Goal: Task Accomplishment & Management: Manage account settings

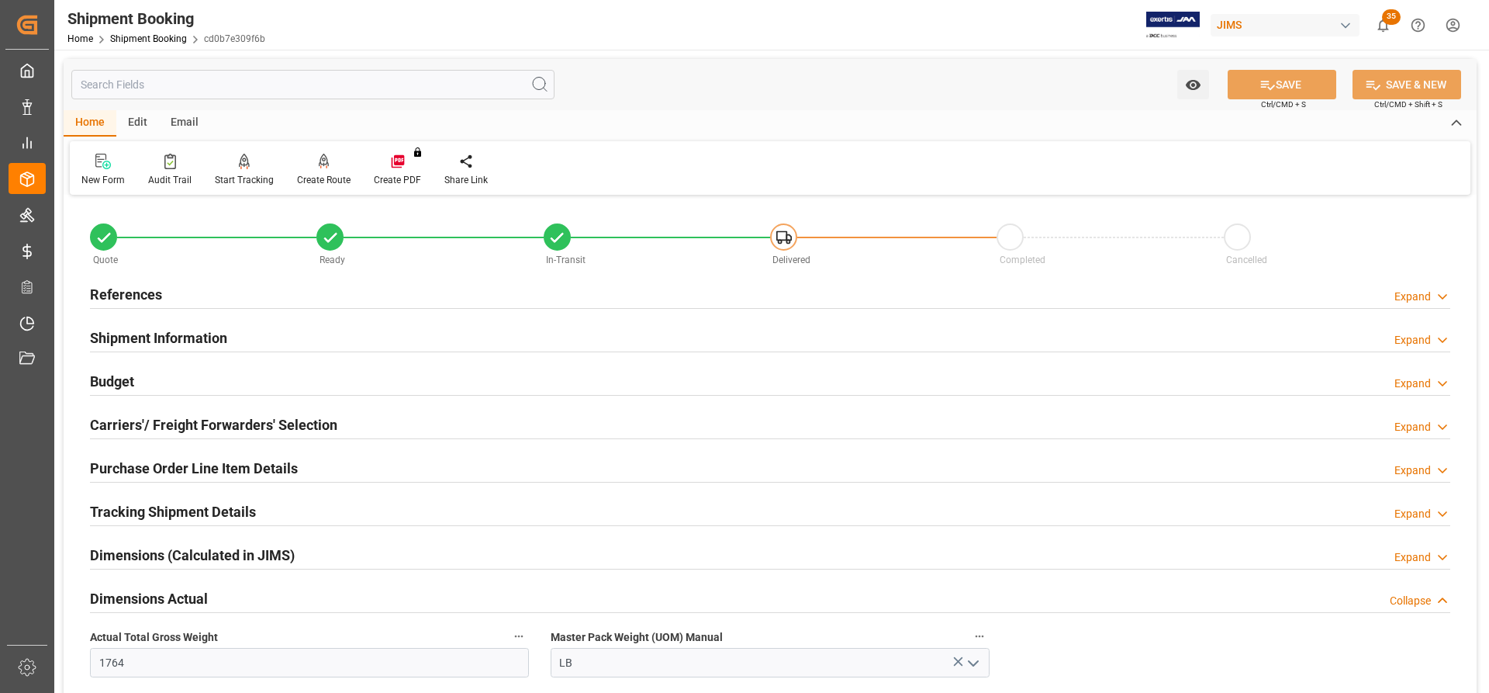
click at [143, 294] on h2 "References" at bounding box center [126, 294] width 72 height 21
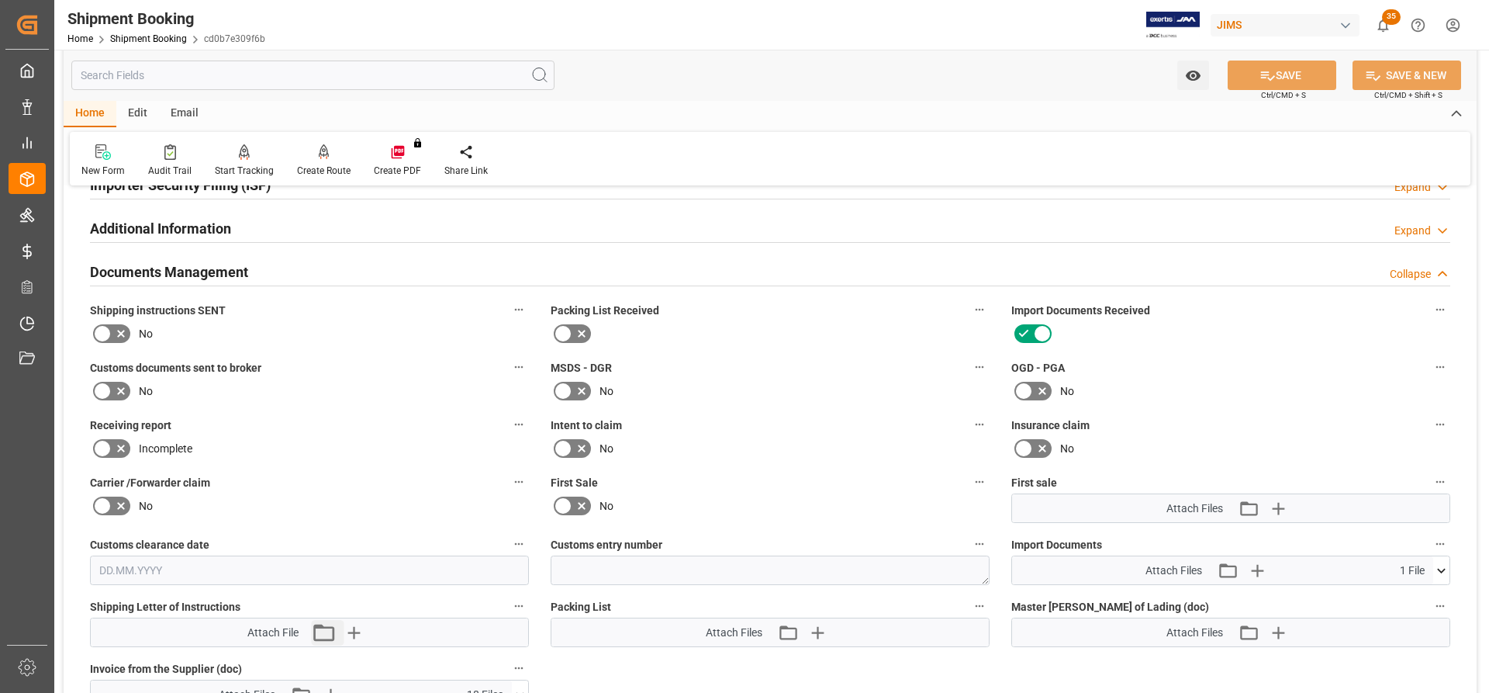
scroll to position [1086, 0]
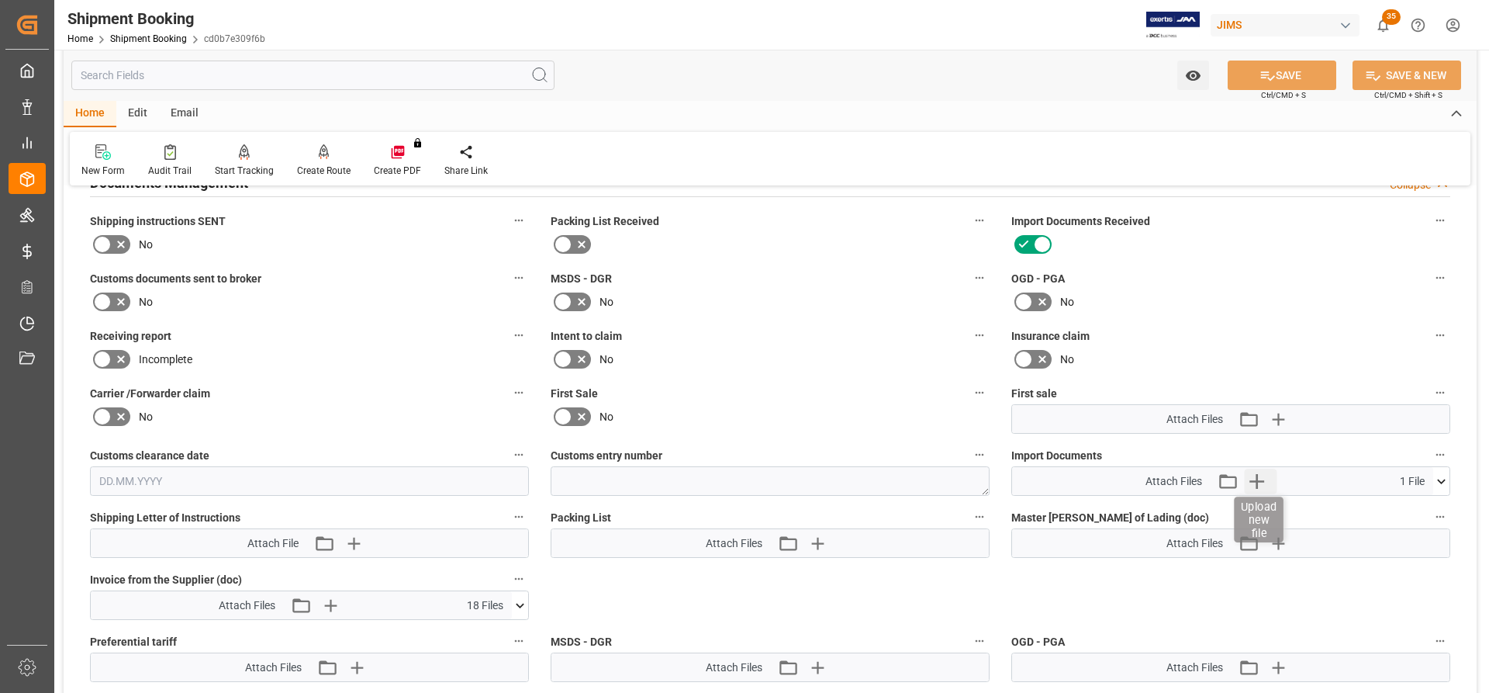
click at [1264, 482] on icon "button" at bounding box center [1257, 480] width 25 height 25
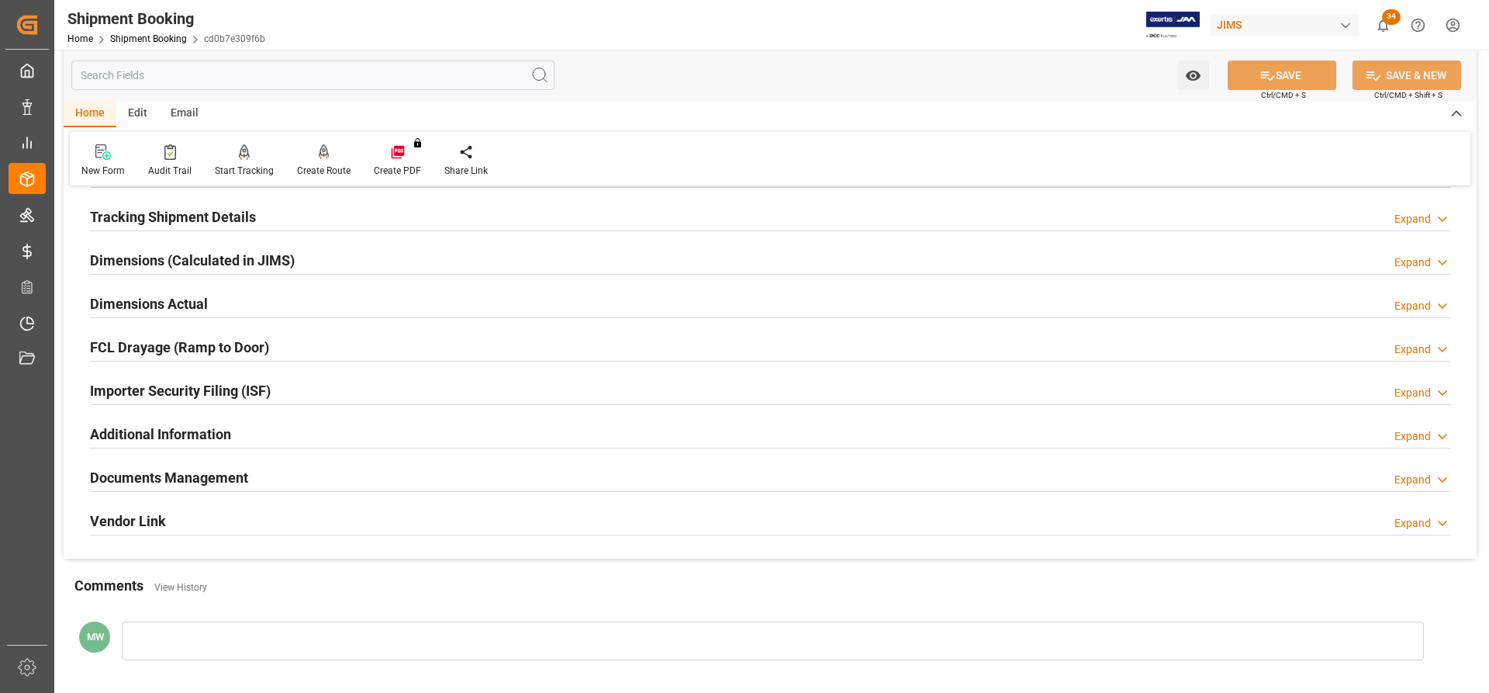
scroll to position [310, 0]
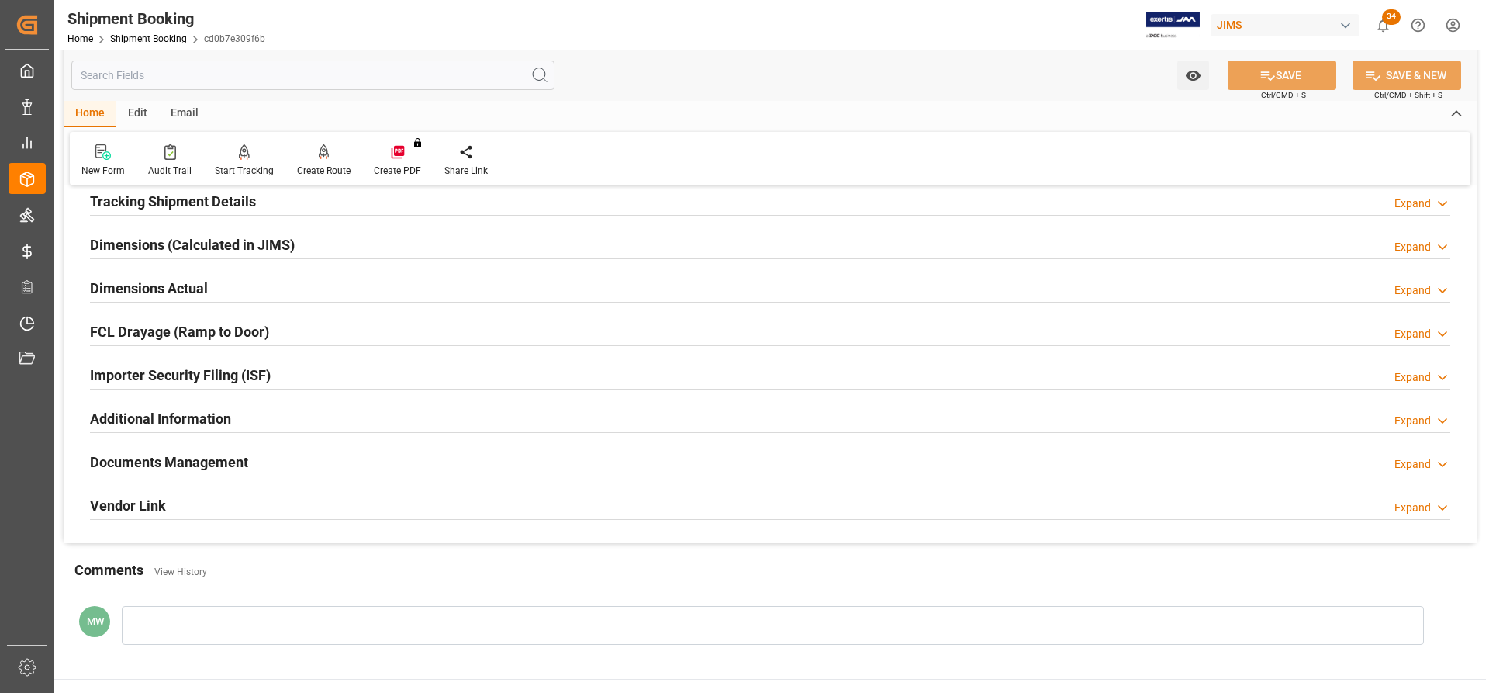
click at [199, 460] on h2 "Documents Management" at bounding box center [169, 461] width 158 height 21
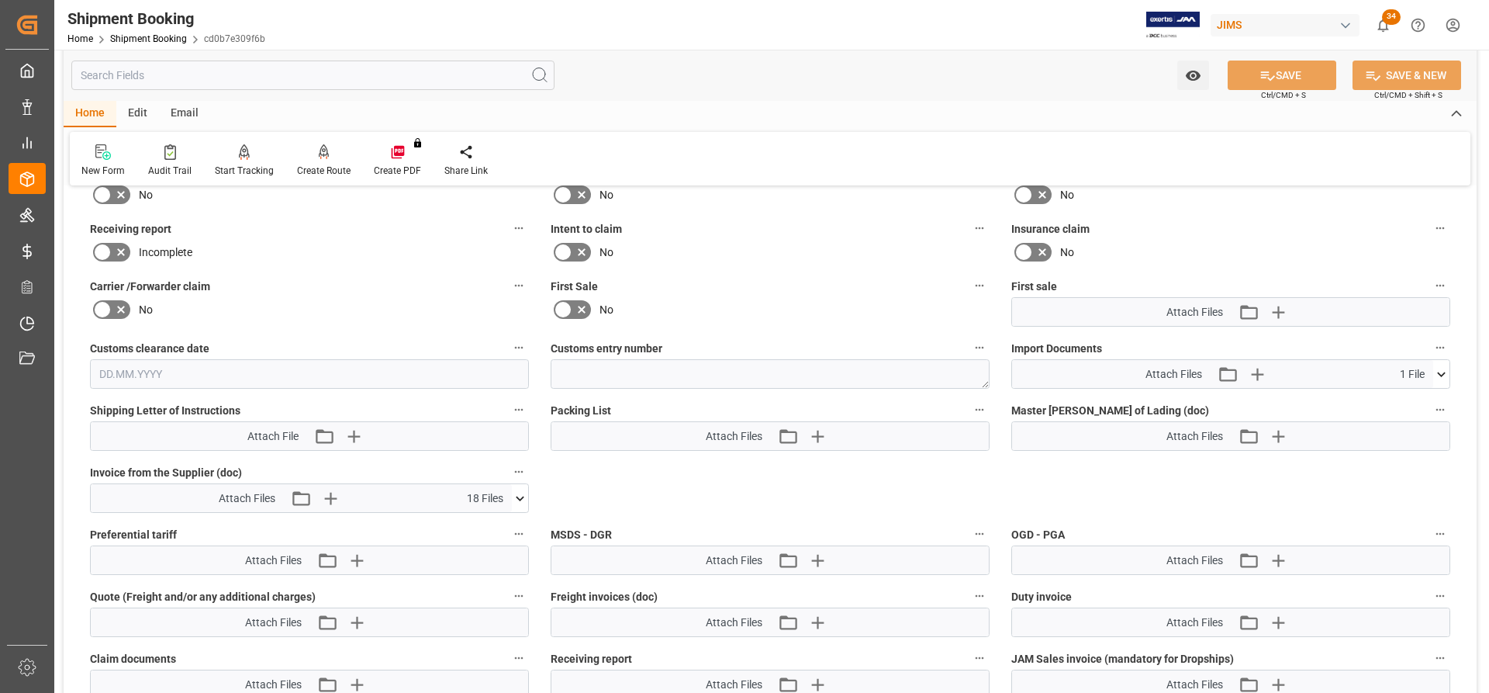
scroll to position [698, 0]
click at [1254, 367] on icon "button" at bounding box center [1257, 372] width 25 height 25
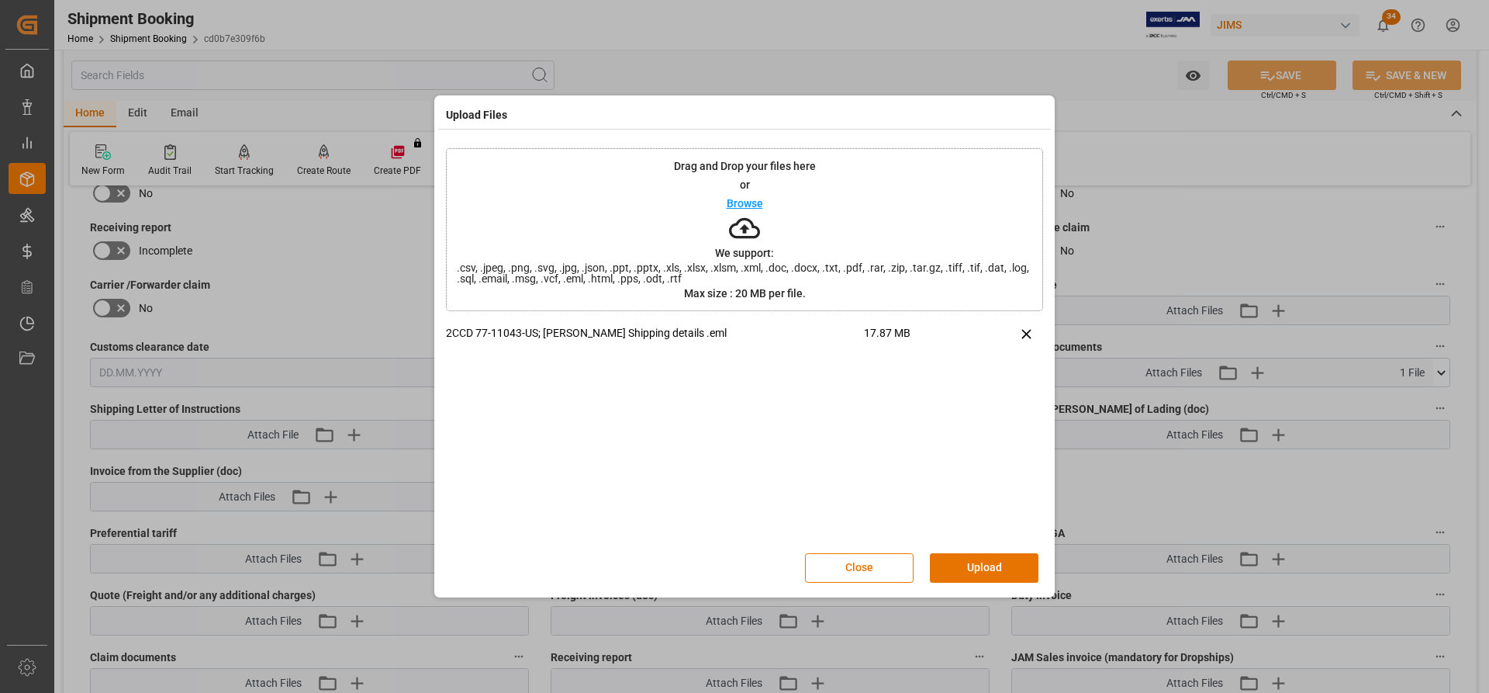
click at [947, 573] on button "Upload" at bounding box center [984, 567] width 109 height 29
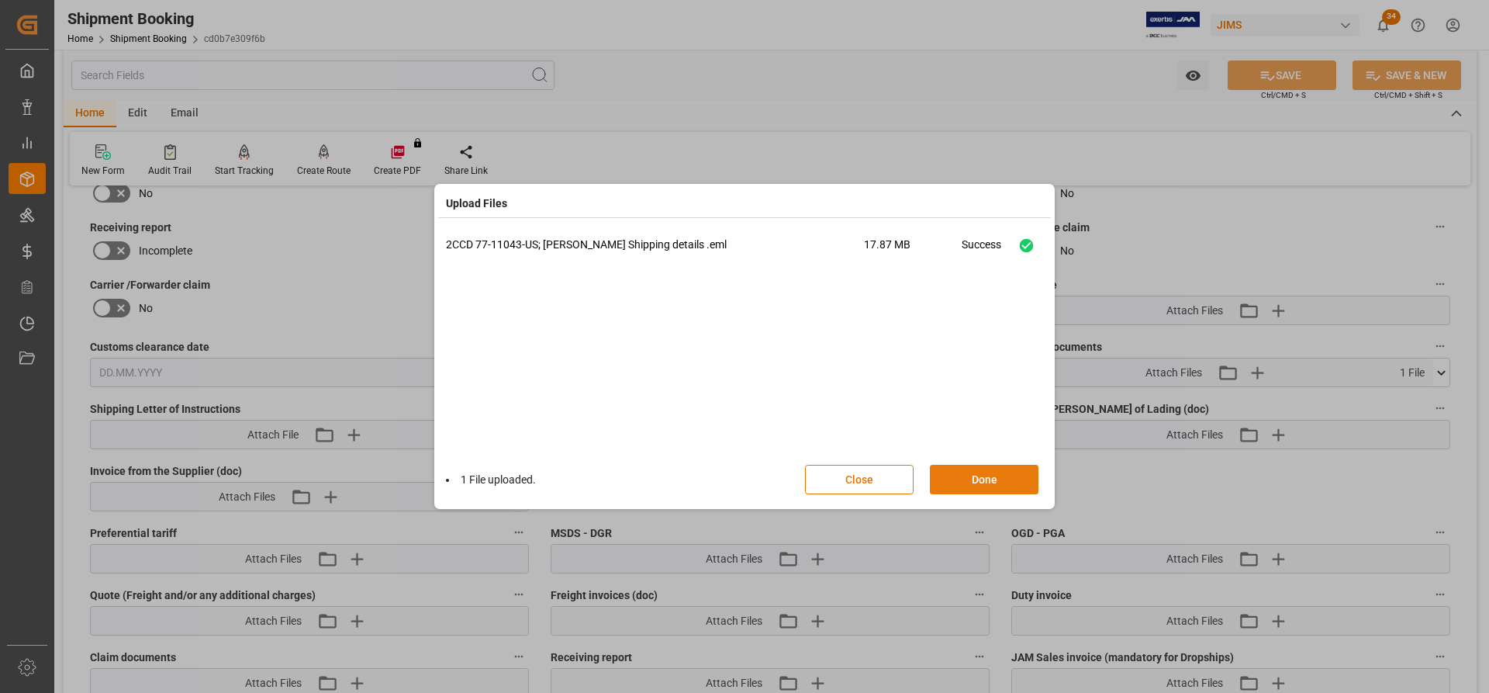
click at [950, 486] on button "Done" at bounding box center [984, 479] width 109 height 29
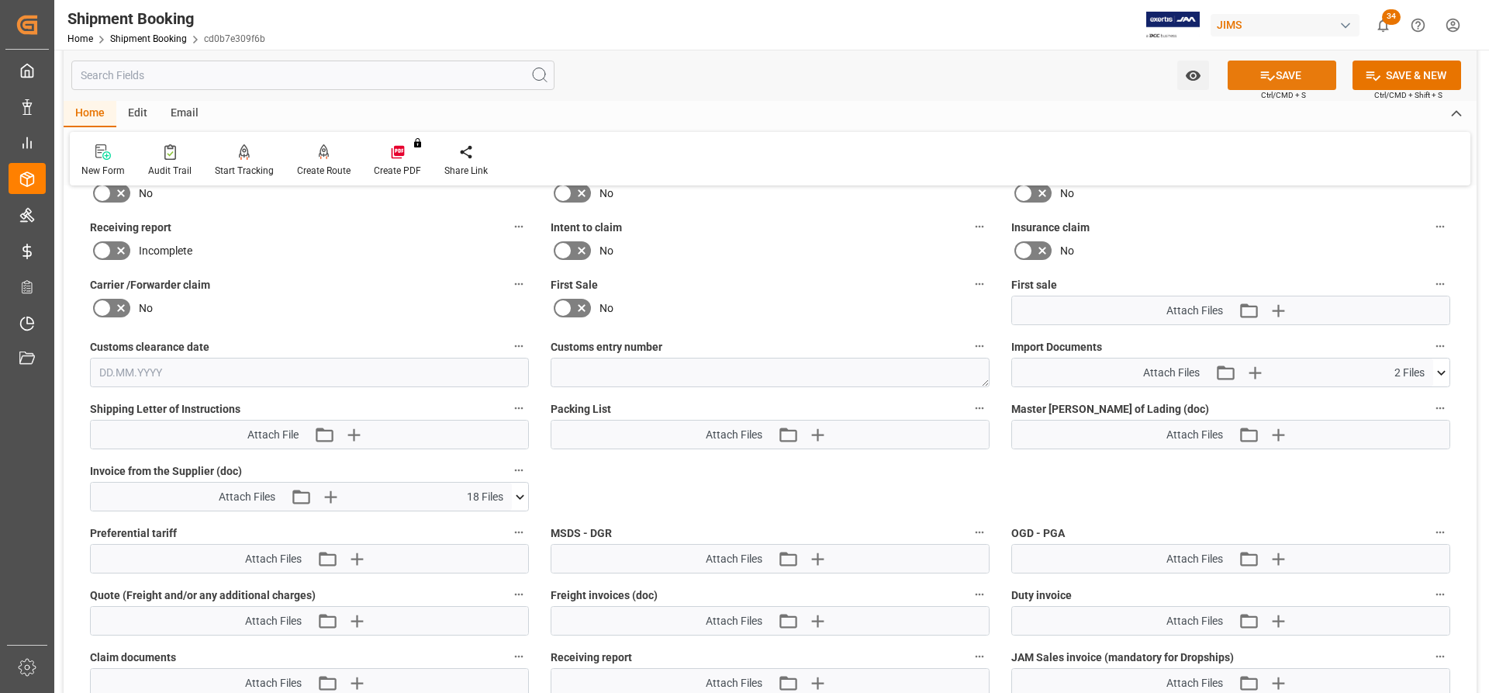
click at [1286, 78] on button "SAVE" at bounding box center [1282, 74] width 109 height 29
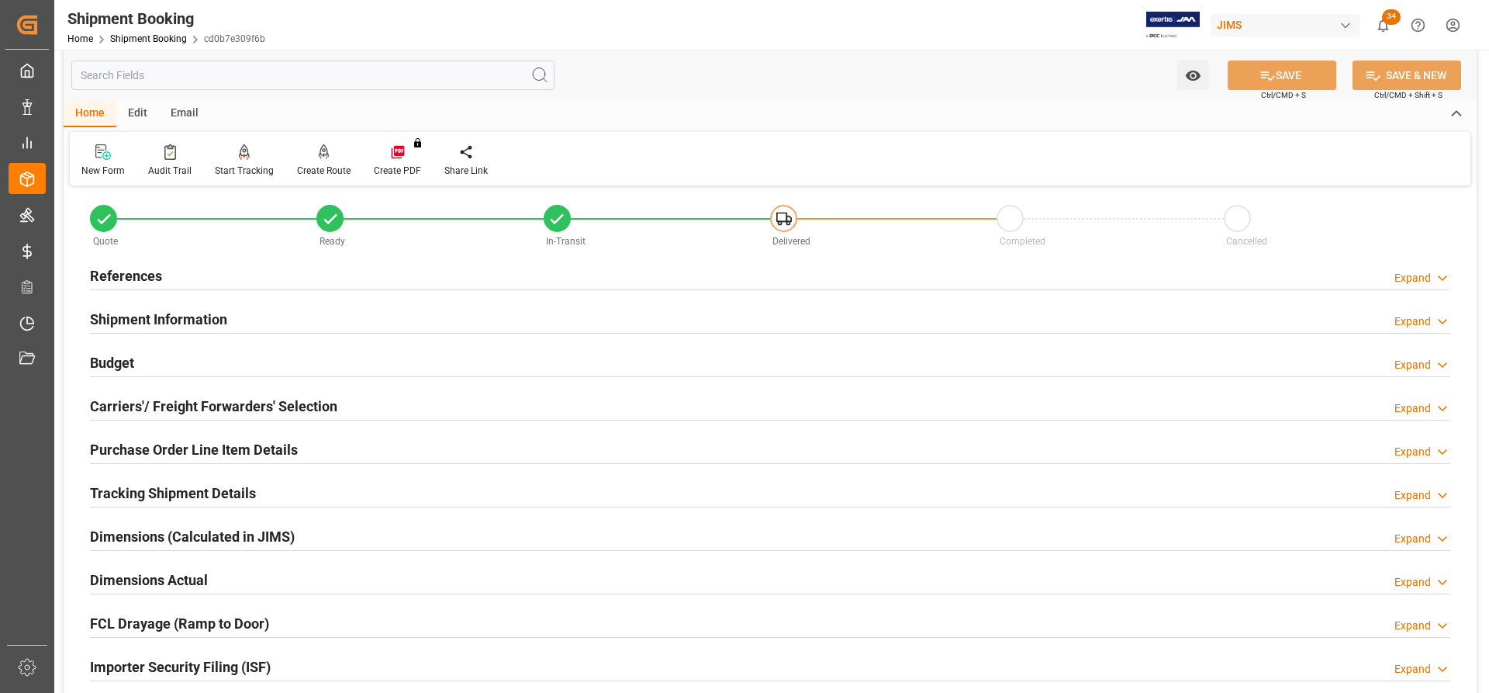
scroll to position [0, 0]
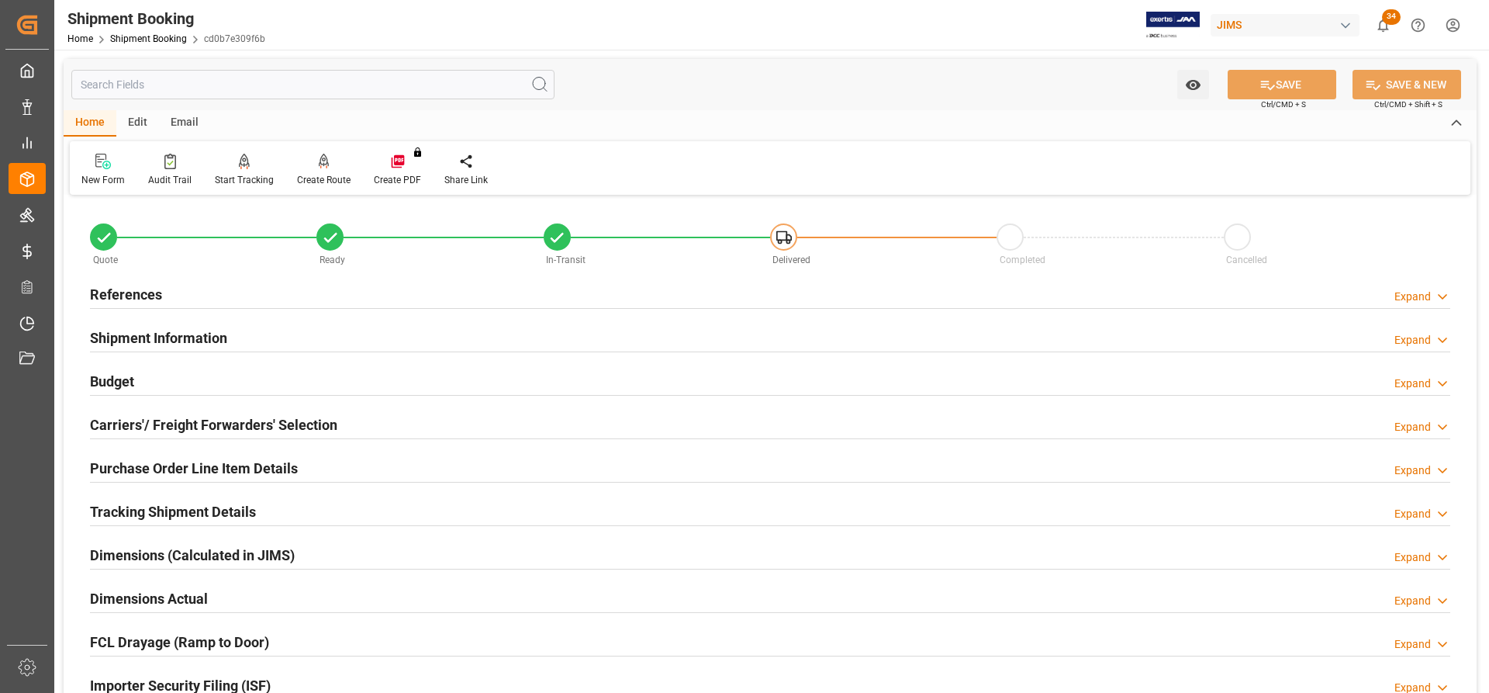
click at [138, 507] on h2 "Tracking Shipment Details" at bounding box center [173, 511] width 166 height 21
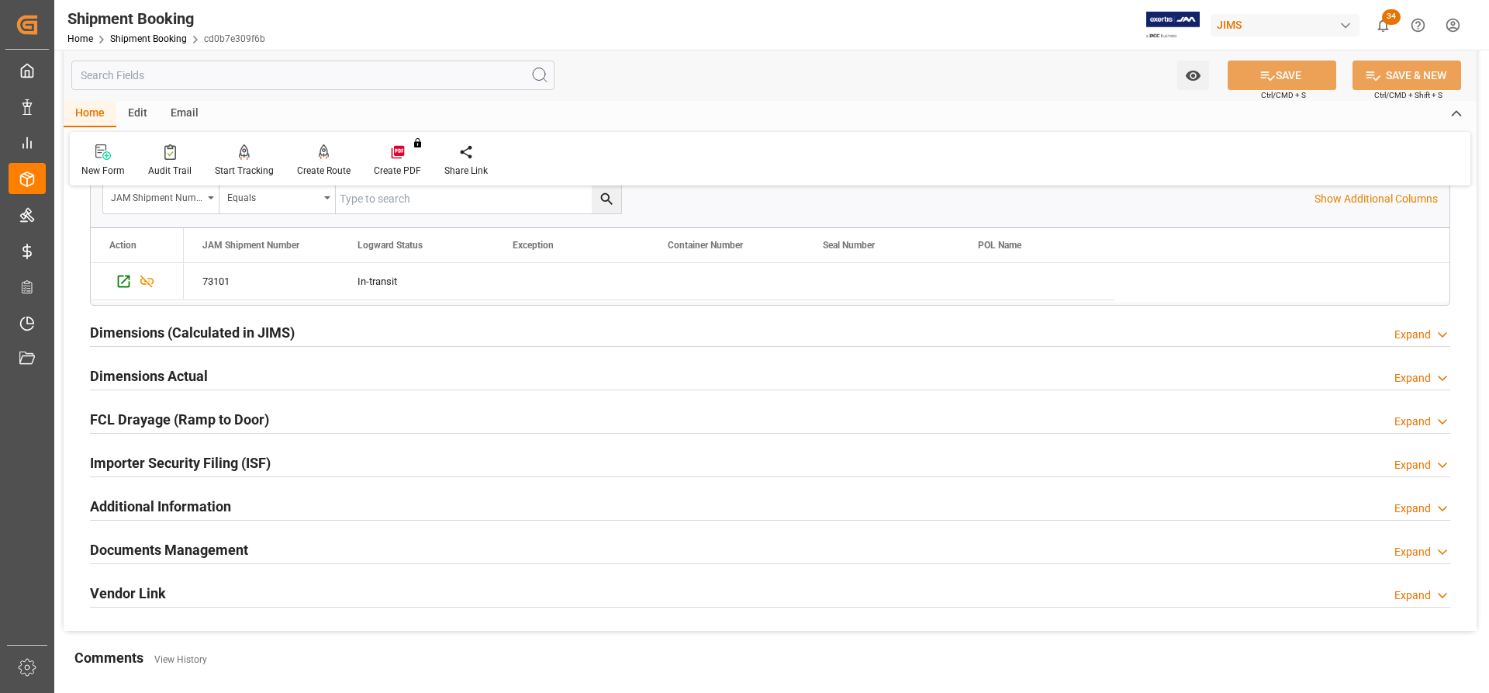
scroll to position [465, 0]
